Goal: Information Seeking & Learning: Understand process/instructions

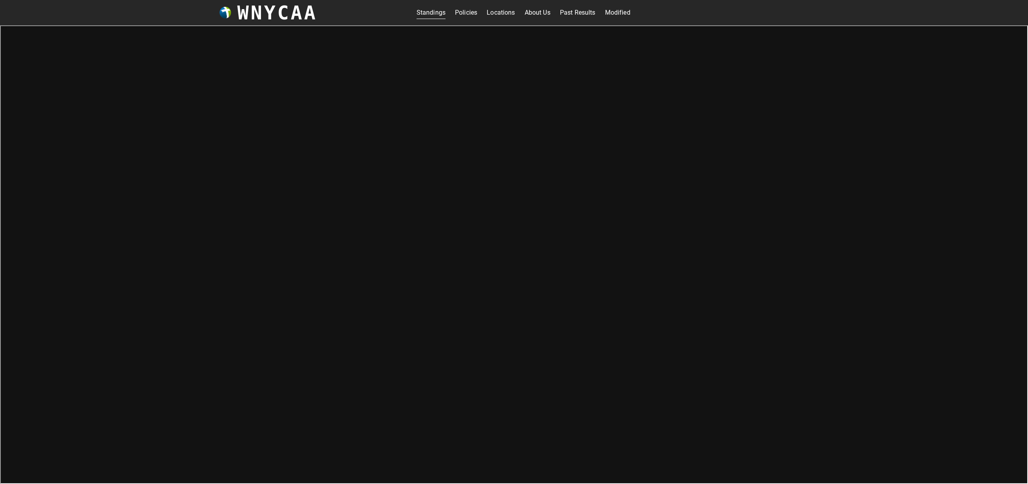
click at [463, 15] on link "Policies" at bounding box center [466, 12] width 22 height 13
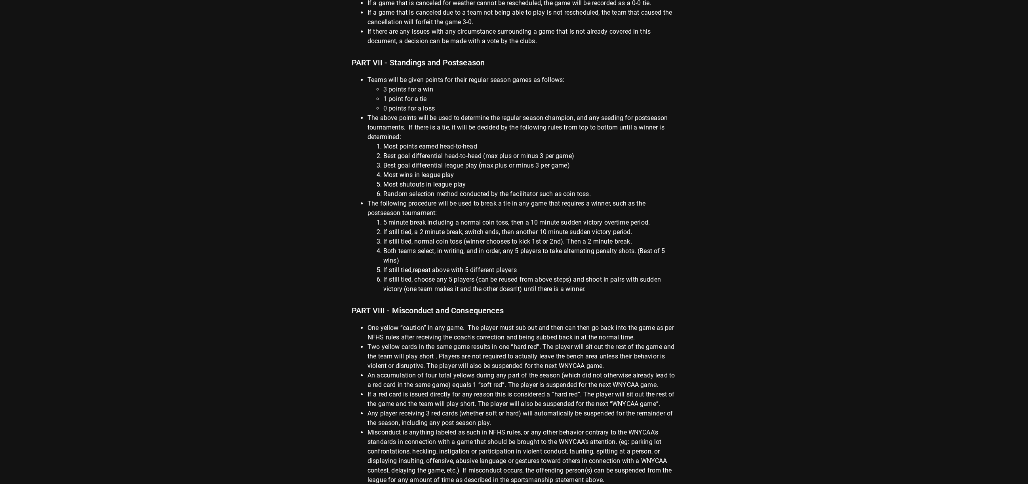
scroll to position [929, 0]
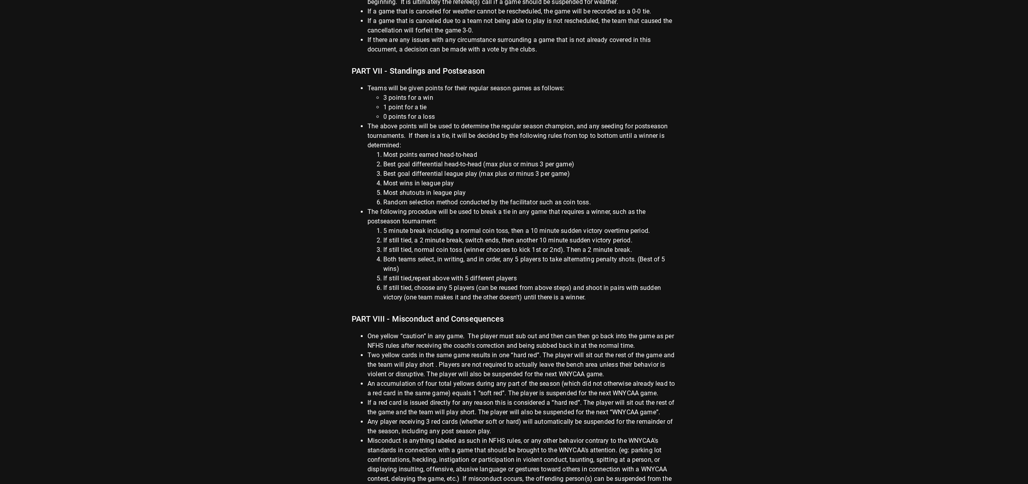
click at [438, 150] on li "Most points earned head-to-head" at bounding box center [529, 155] width 293 height 10
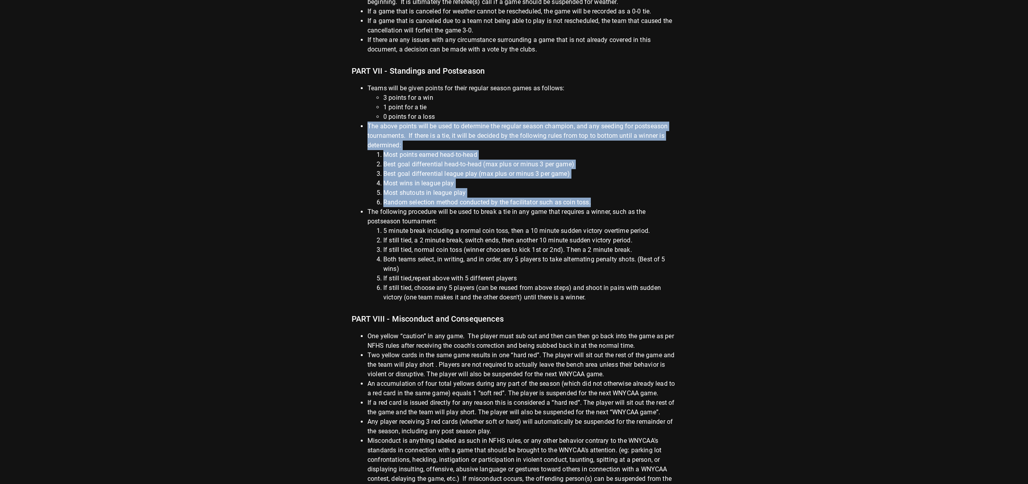
drag, startPoint x: 368, startPoint y: 117, endPoint x: 602, endPoint y: 190, distance: 244.6
click at [602, 190] on li "The above points will be used to determine the regular season champion, and any…" at bounding box center [522, 165] width 309 height 86
copy li "The above points will be used to determine the regular season champion, and any…"
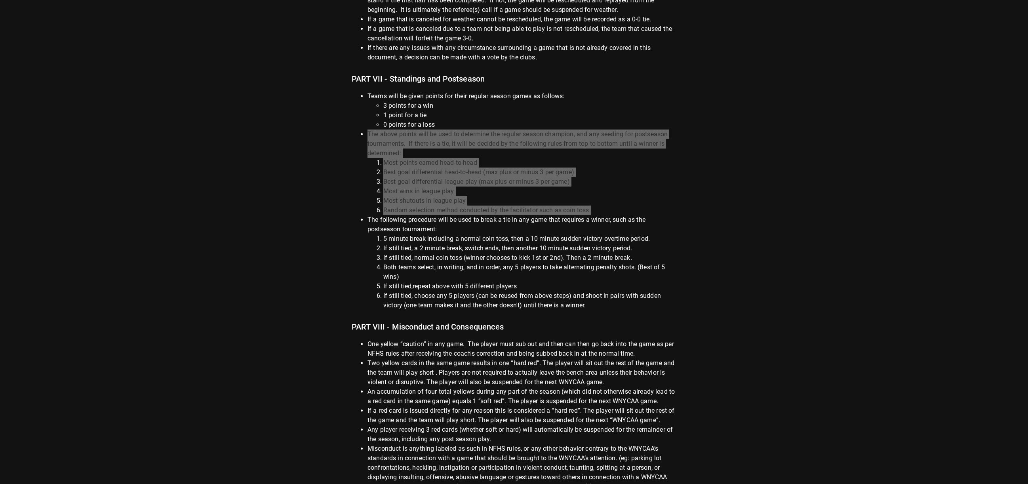
scroll to position [918, 0]
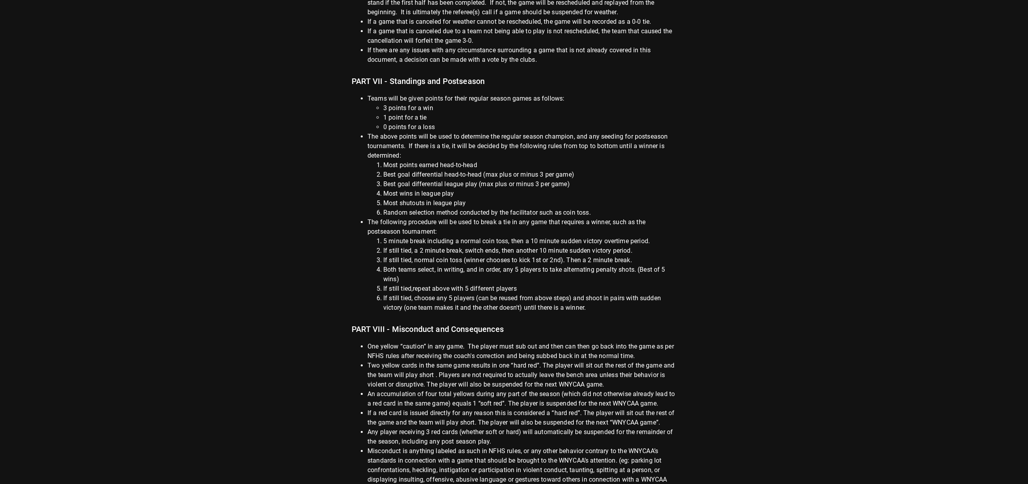
click at [383, 113] on li "1 point for a tie" at bounding box center [529, 118] width 293 height 10
click at [511, 103] on li "3 points for a win" at bounding box center [529, 108] width 293 height 10
drag, startPoint x: 368, startPoint y: 89, endPoint x: 516, endPoint y: 115, distance: 150.4
click at [516, 115] on li "Teams will be given points for their regular season games as follows: 3 points …" at bounding box center [522, 113] width 309 height 38
copy li "Teams will be given points for their regular season games as follows: 3 points …"
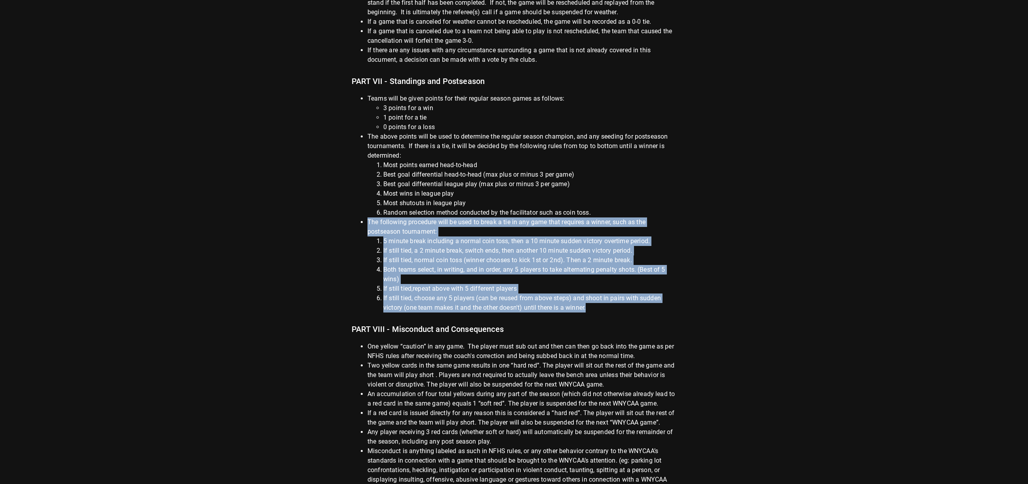
drag, startPoint x: 368, startPoint y: 213, endPoint x: 601, endPoint y: 297, distance: 247.8
click at [601, 297] on li "The following procedure will be used to break a tie in any game that requires a…" at bounding box center [522, 264] width 309 height 95
copy li "The following procedure will be used to break a tie in any game that requires a…"
